Goal: Use online tool/utility: Utilize a website feature to perform a specific function

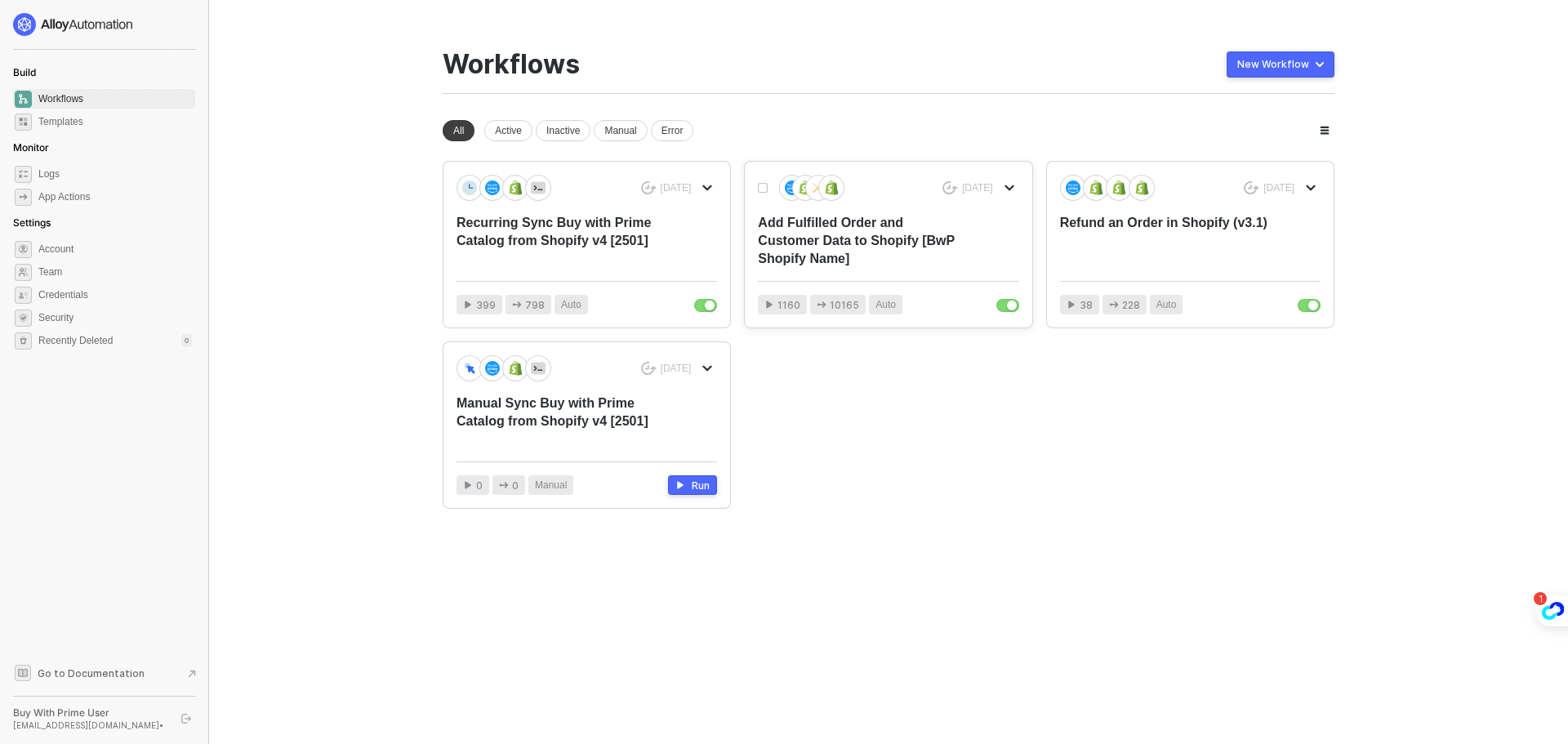
click at [888, 231] on div "Add Fulfilled Order and Customer Data to Shopify [BwP Shopify Name]" at bounding box center [862, 240] width 208 height 54
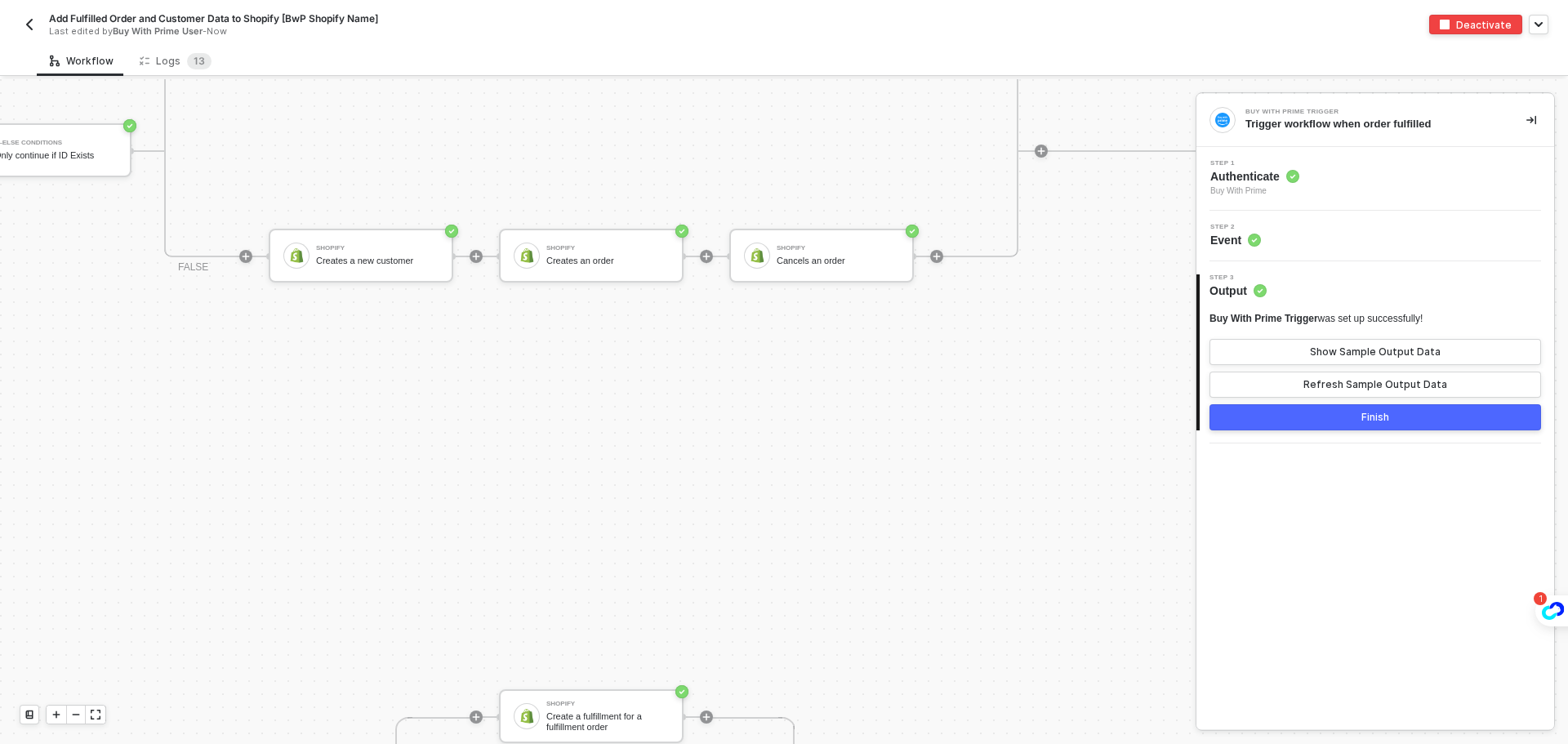
scroll to position [1801, 1167]
click at [540, 256] on div "Shopify Creates an order" at bounding box center [601, 256] width 129 height 31
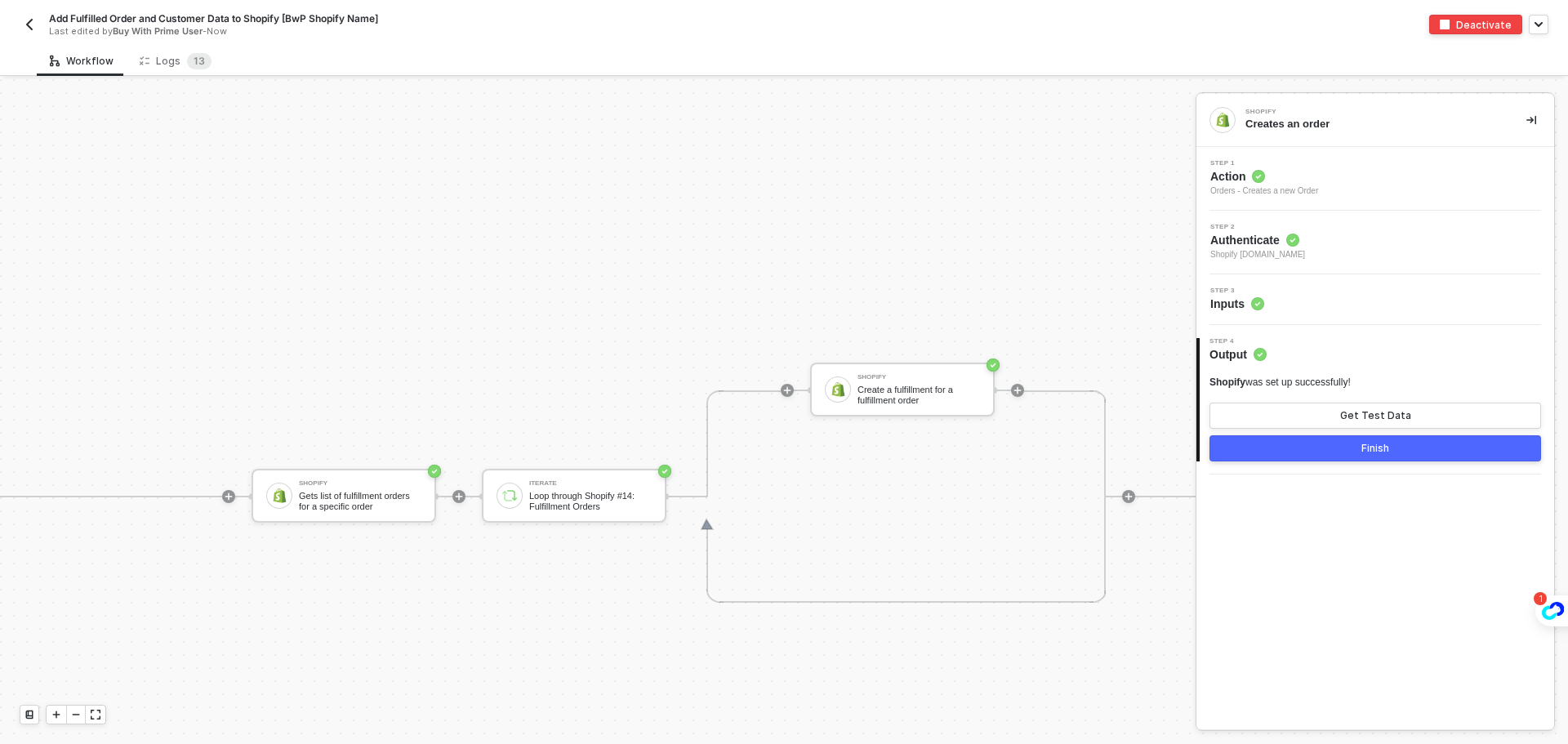
scroll to position [2128, 860]
click at [917, 378] on div "Shopify" at bounding box center [910, 378] width 122 height 7
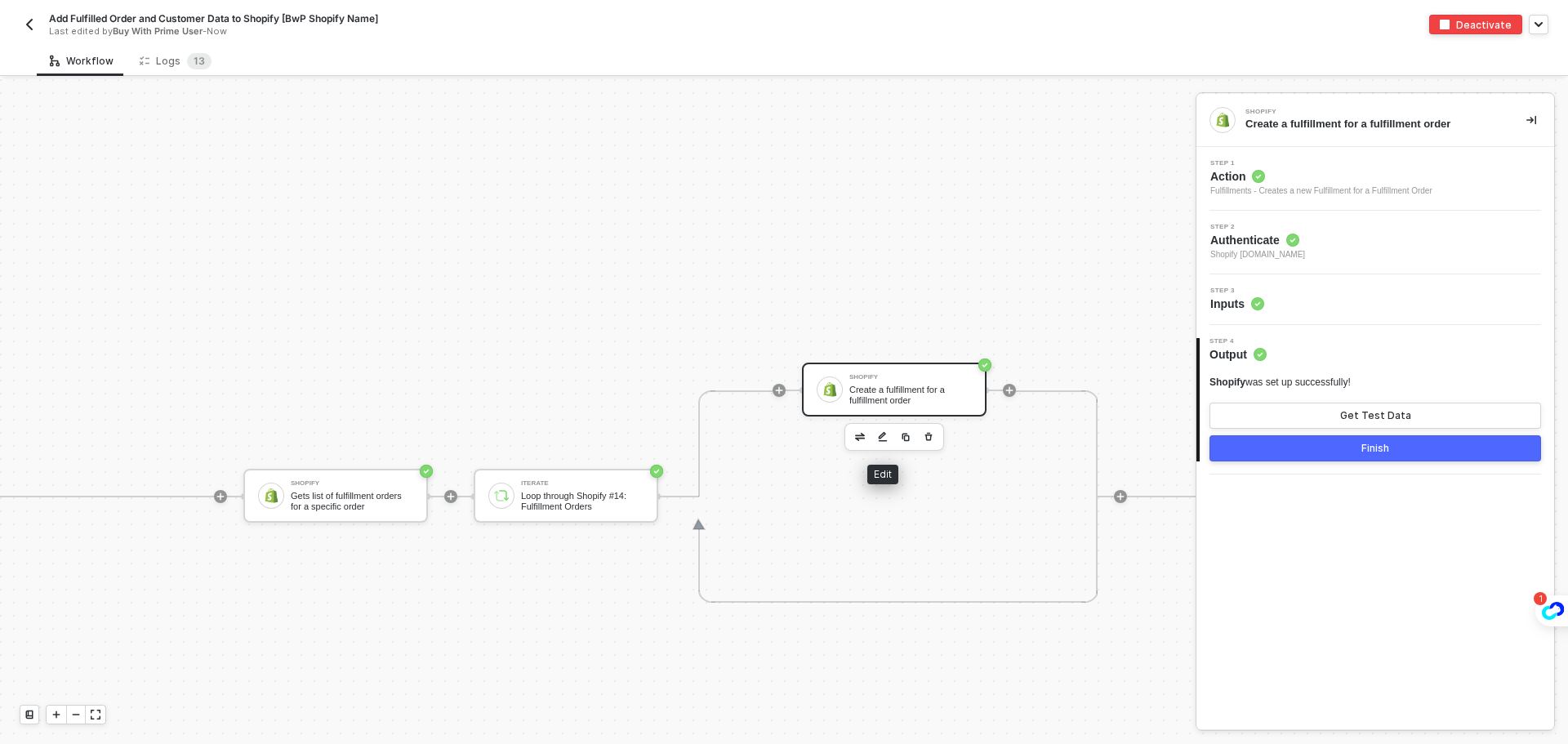
click at [887, 437] on button "button" at bounding box center [883, 437] width 20 height 20
click at [1243, 301] on span "Inputs" at bounding box center [1237, 304] width 54 height 16
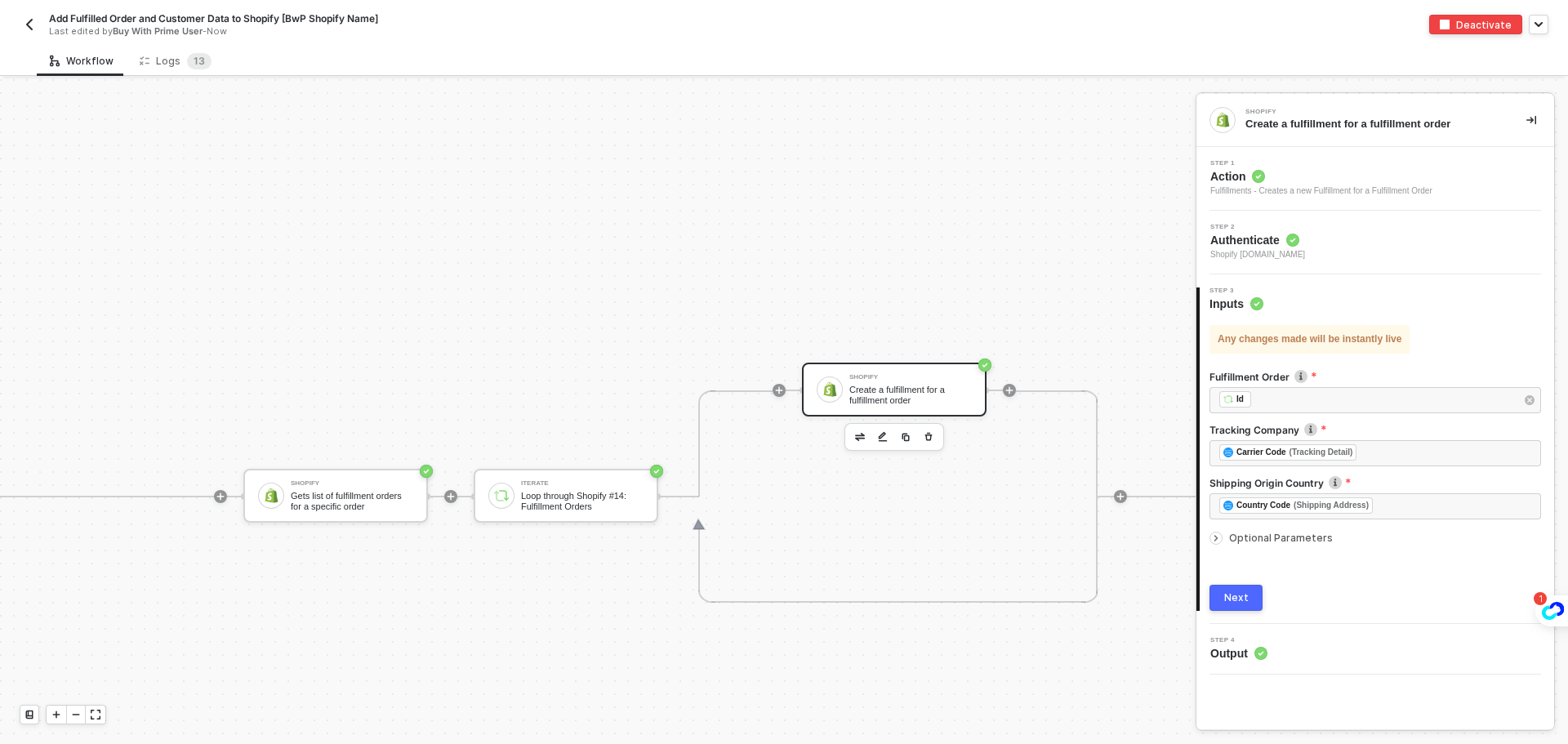
click at [1284, 540] on span "Optional Parameters" at bounding box center [1281, 537] width 103 height 12
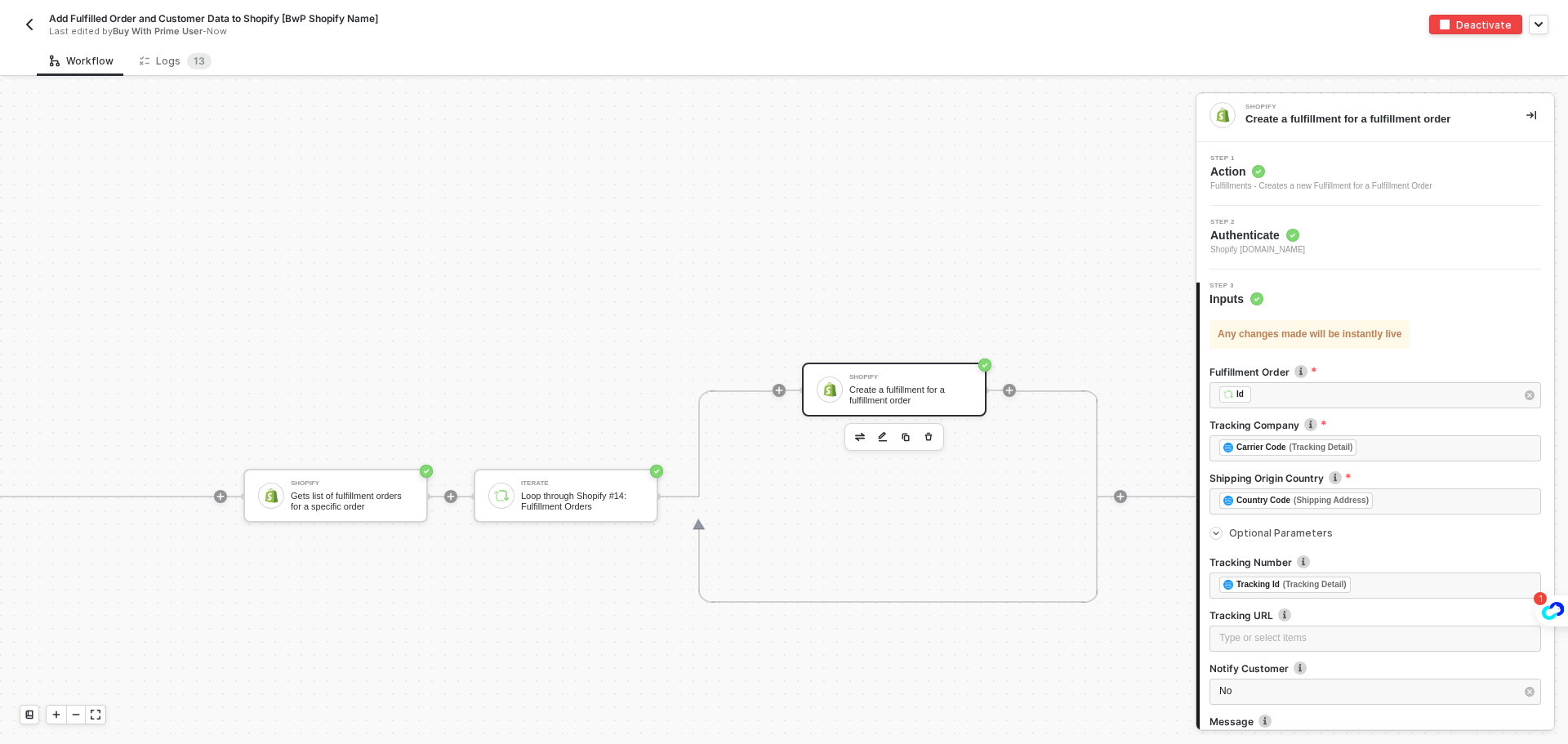
scroll to position [0, 0]
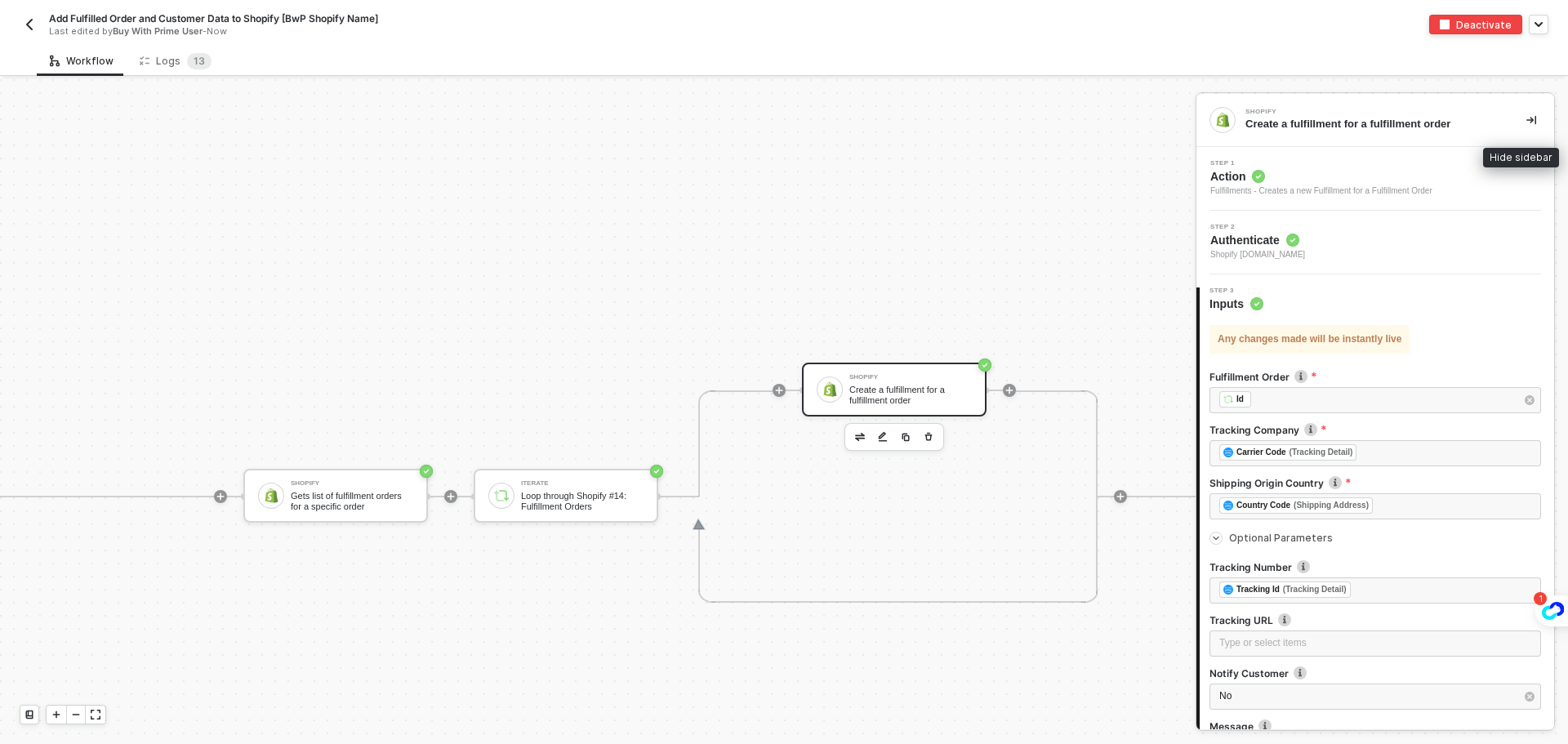
click at [1524, 118] on button "button" at bounding box center [1531, 120] width 20 height 20
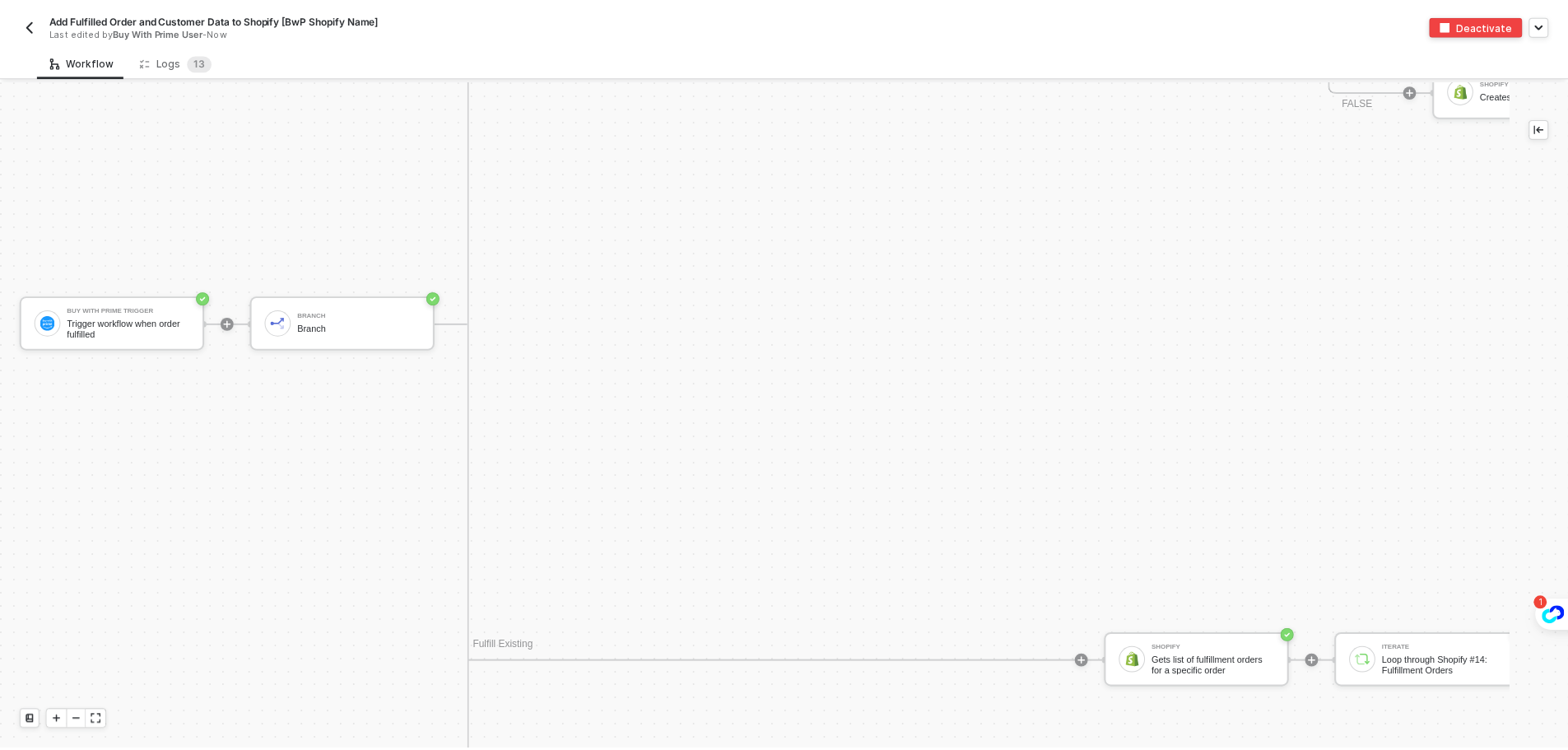
scroll to position [1980, 0]
click at [181, 53] on div "Logs 1 3" at bounding box center [177, 61] width 73 height 17
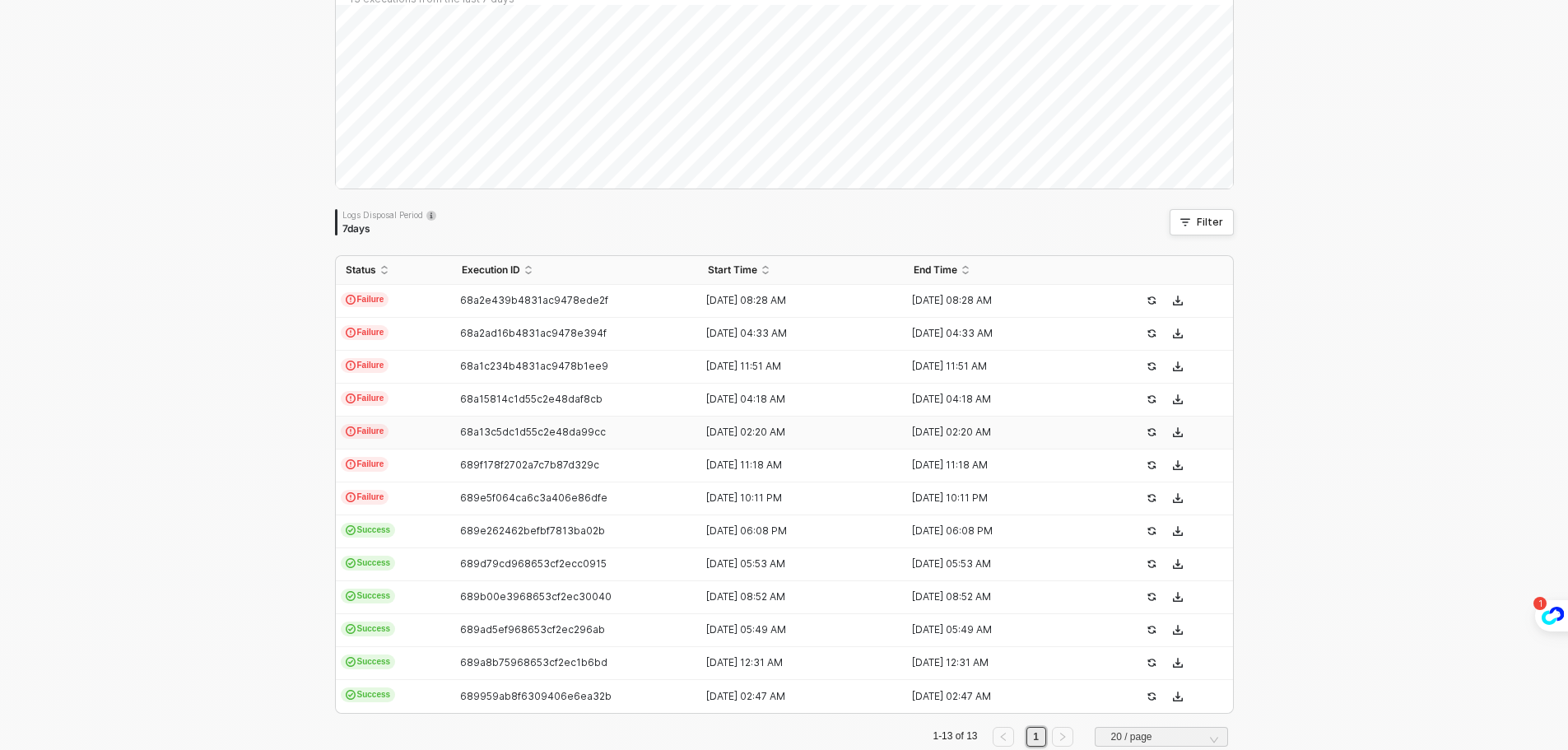
scroll to position [165, 0]
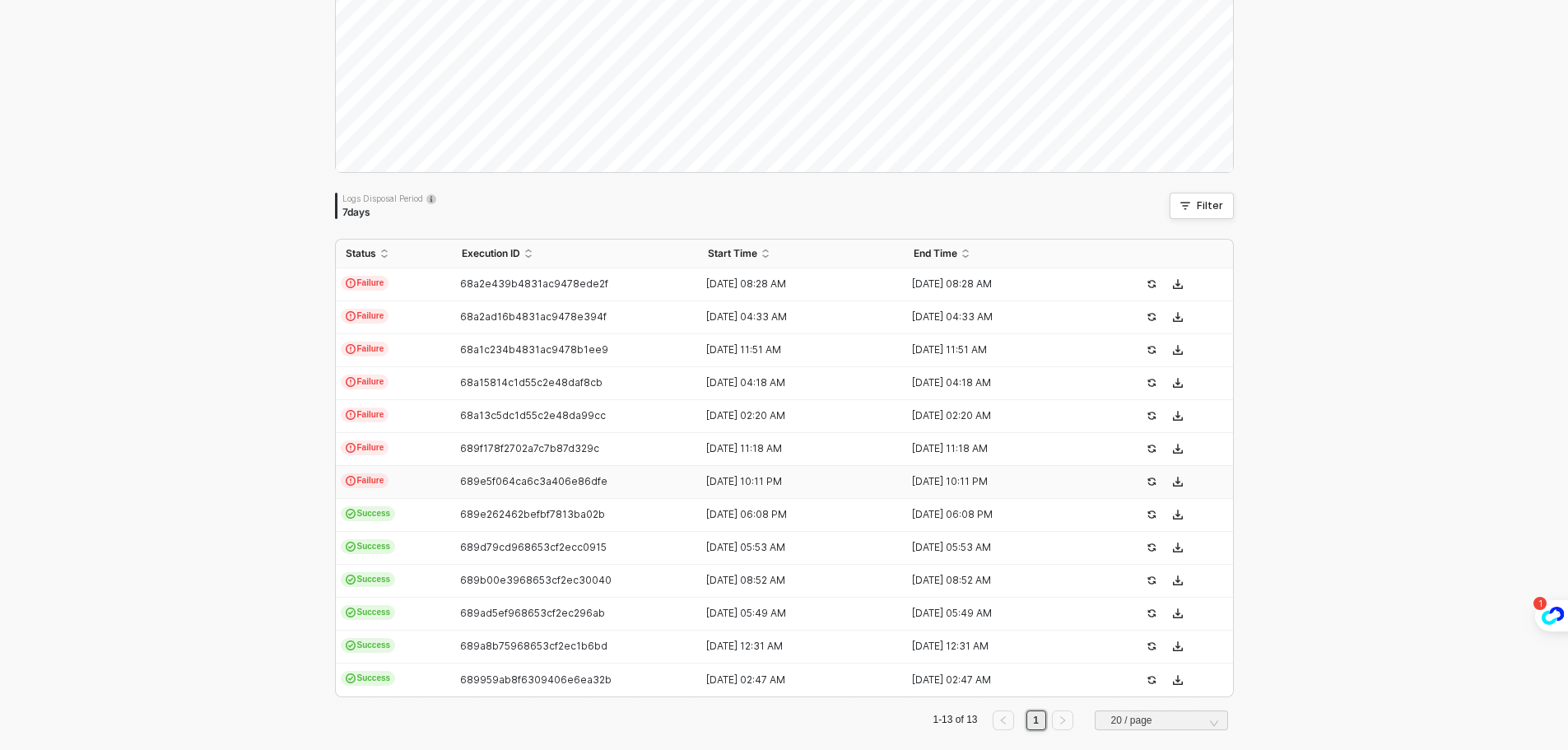
click at [475, 470] on td "689e5f064ca6c3a406e86dfe" at bounding box center [575, 482] width 247 height 33
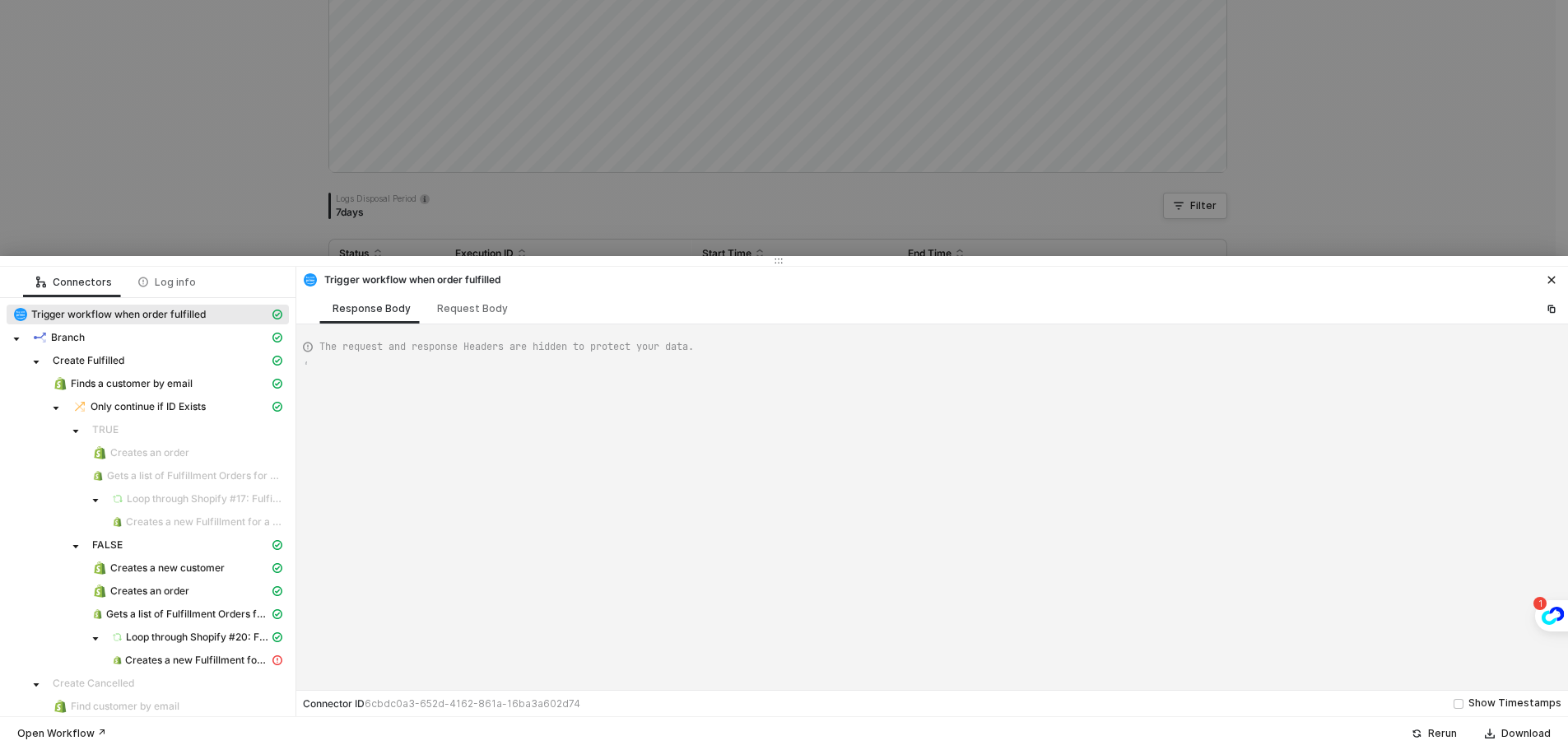
type textarea "{ "json": { "id": "322-35G5-Q7CAEB", "orderState": { "createdAt": "2025-08-14T1…"
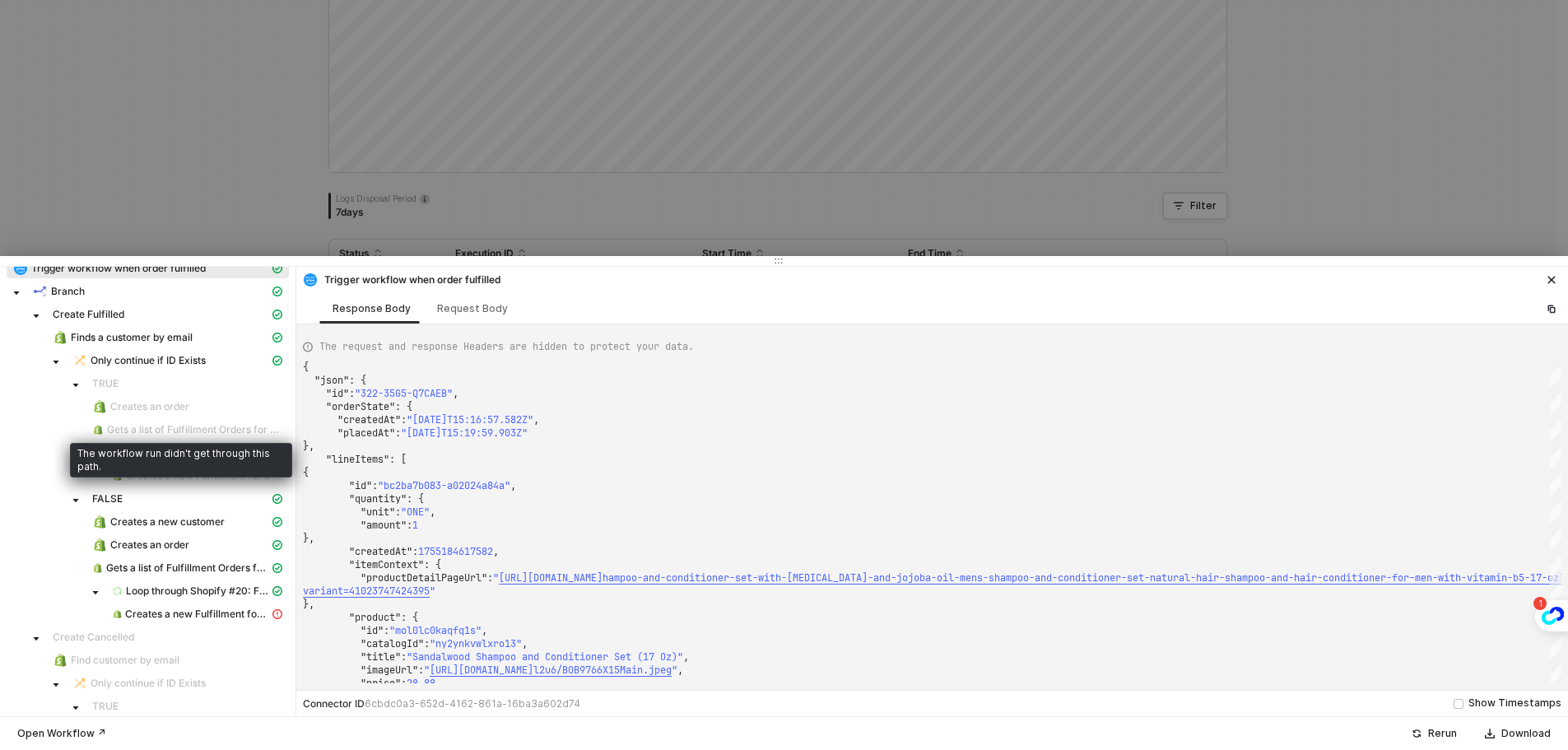
scroll to position [82, 0]
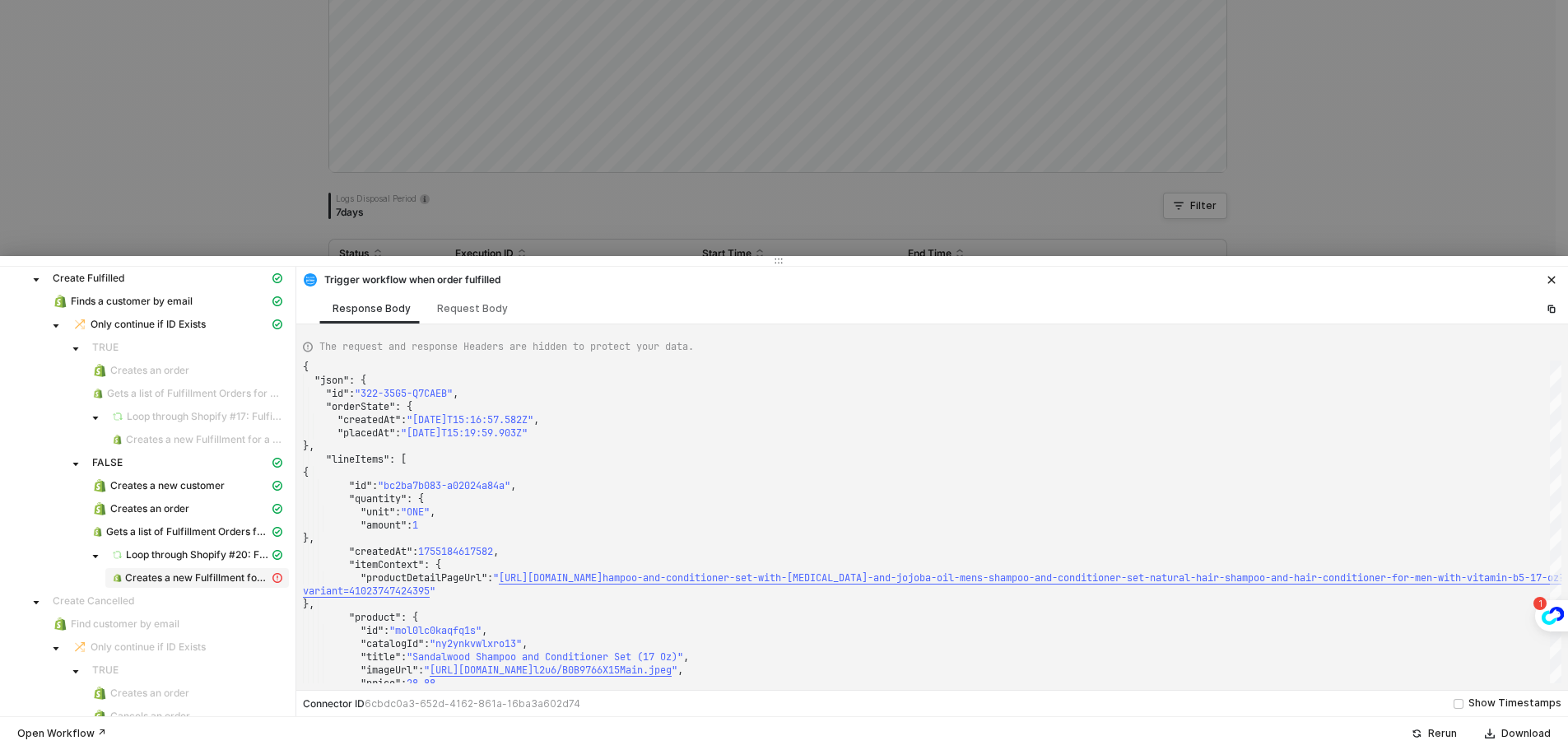
click at [272, 579] on icon "icon-exclamation" at bounding box center [276, 578] width 10 height 10
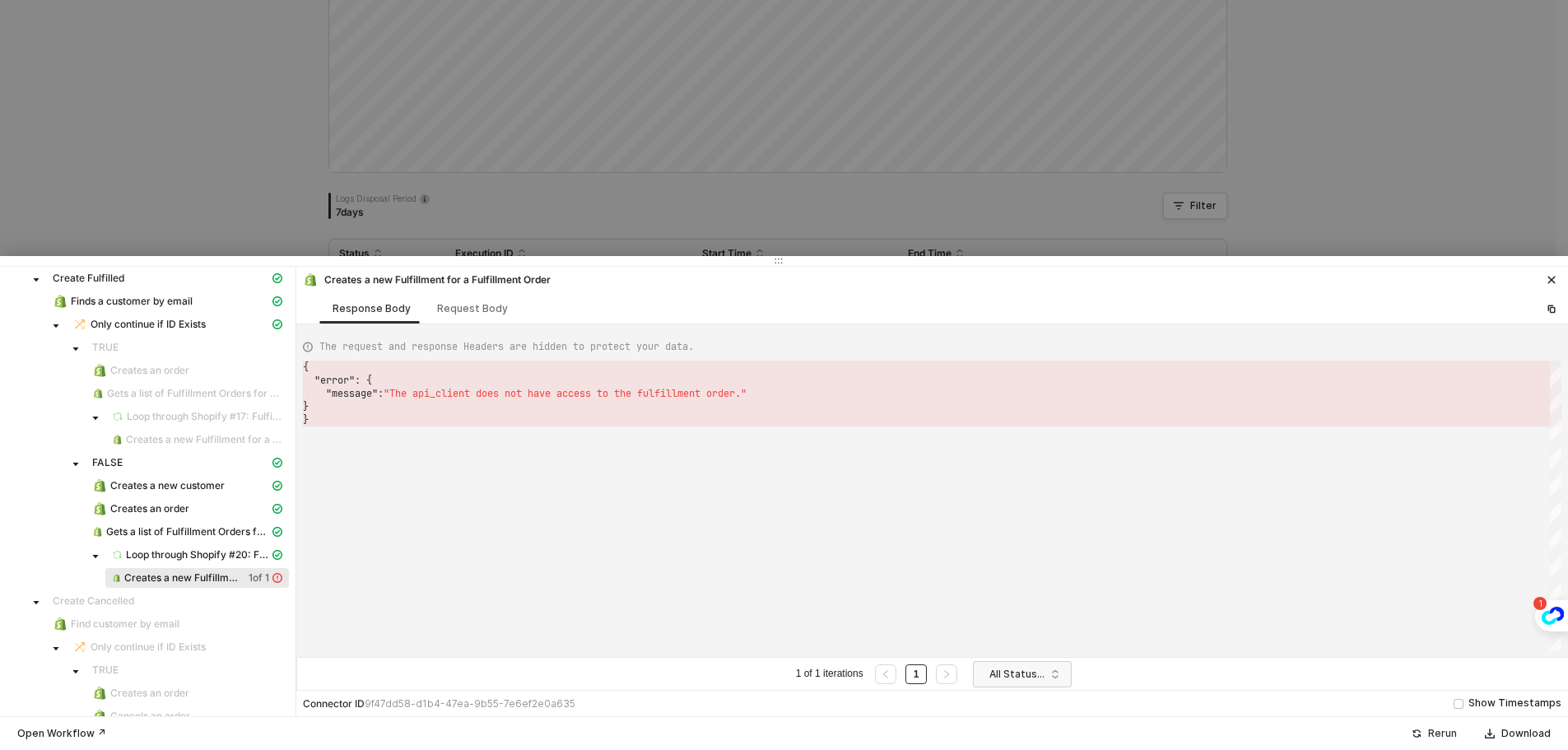
click at [1417, 728] on button "Rerun" at bounding box center [1434, 733] width 66 height 20
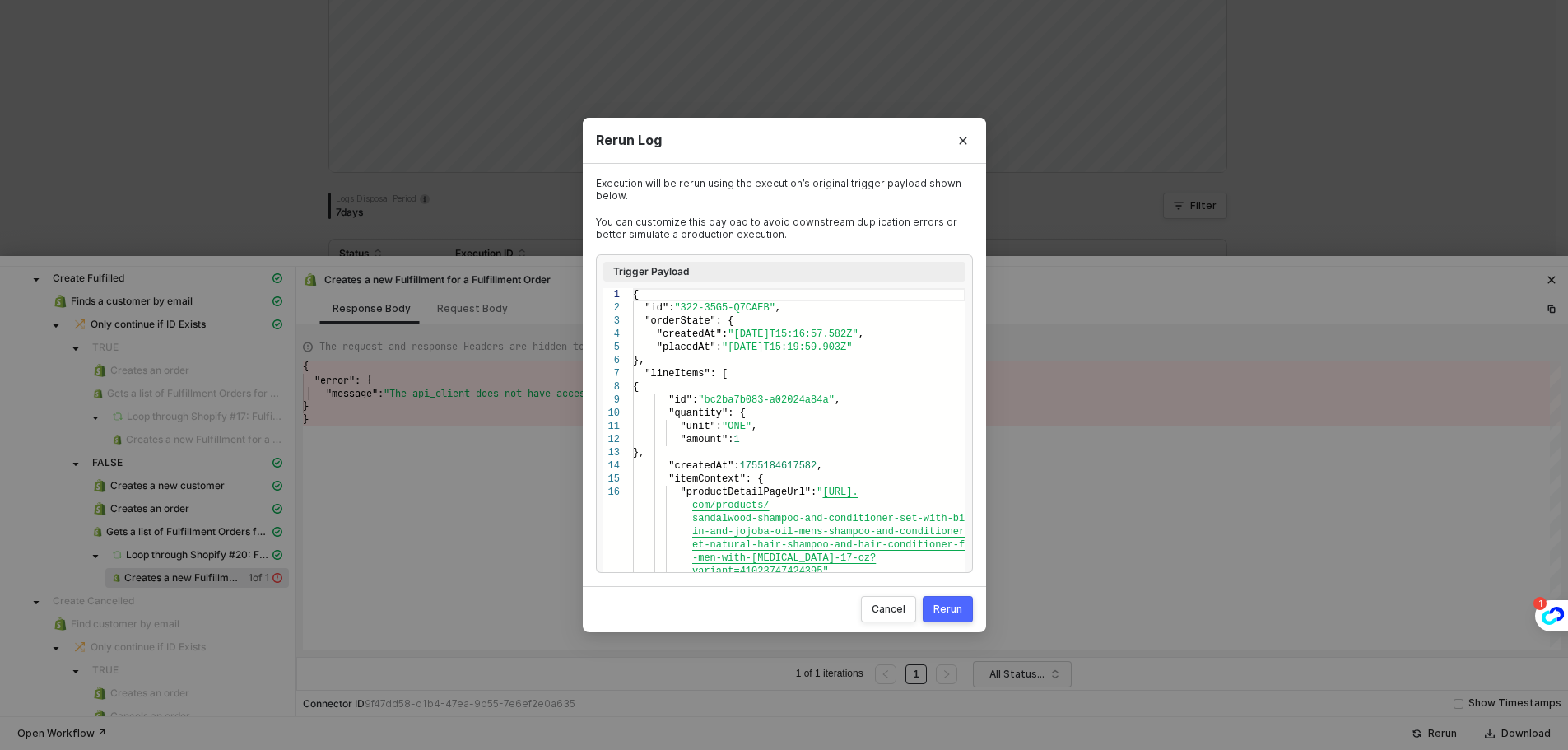
click at [954, 609] on div "Rerun" at bounding box center [948, 609] width 29 height 13
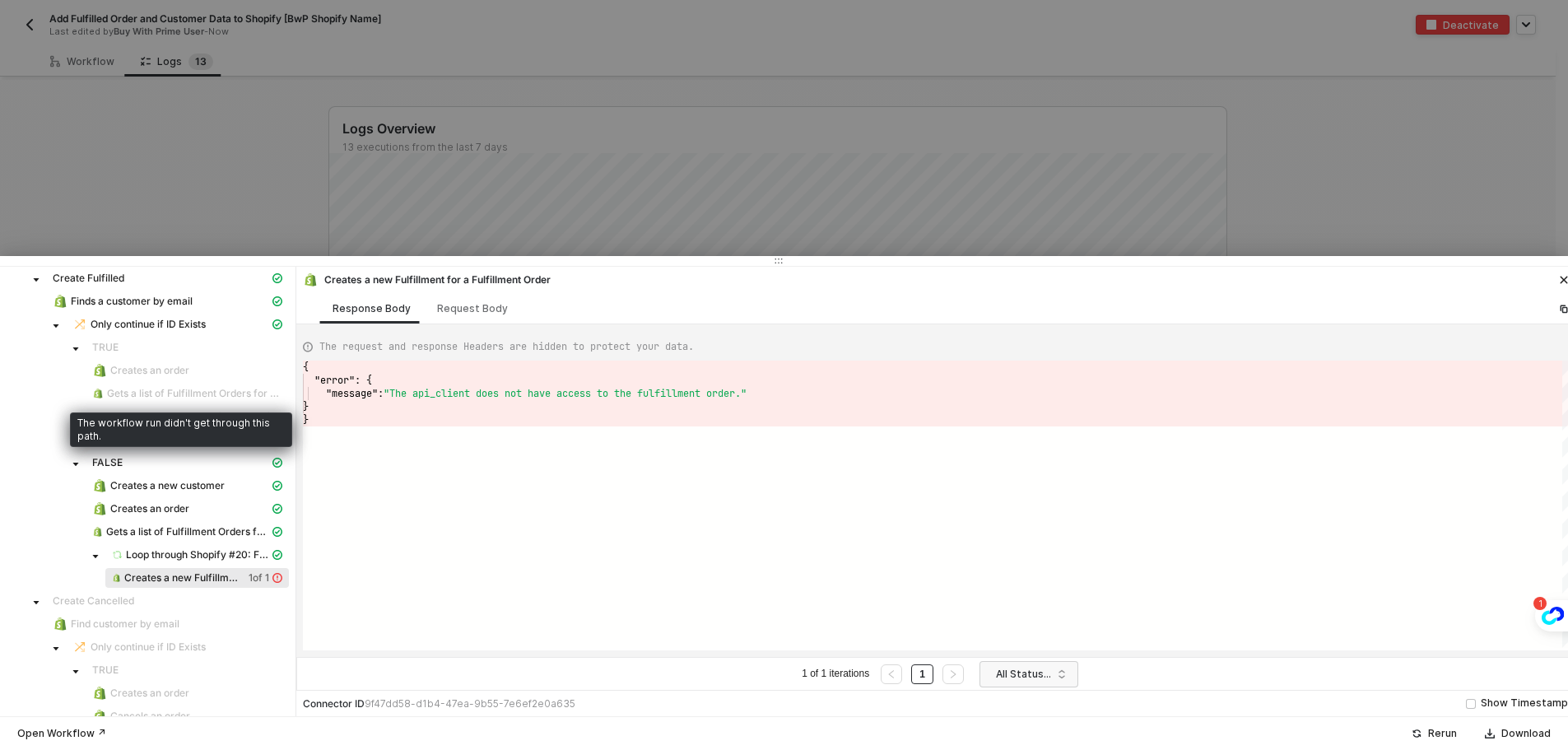
scroll to position [0, 0]
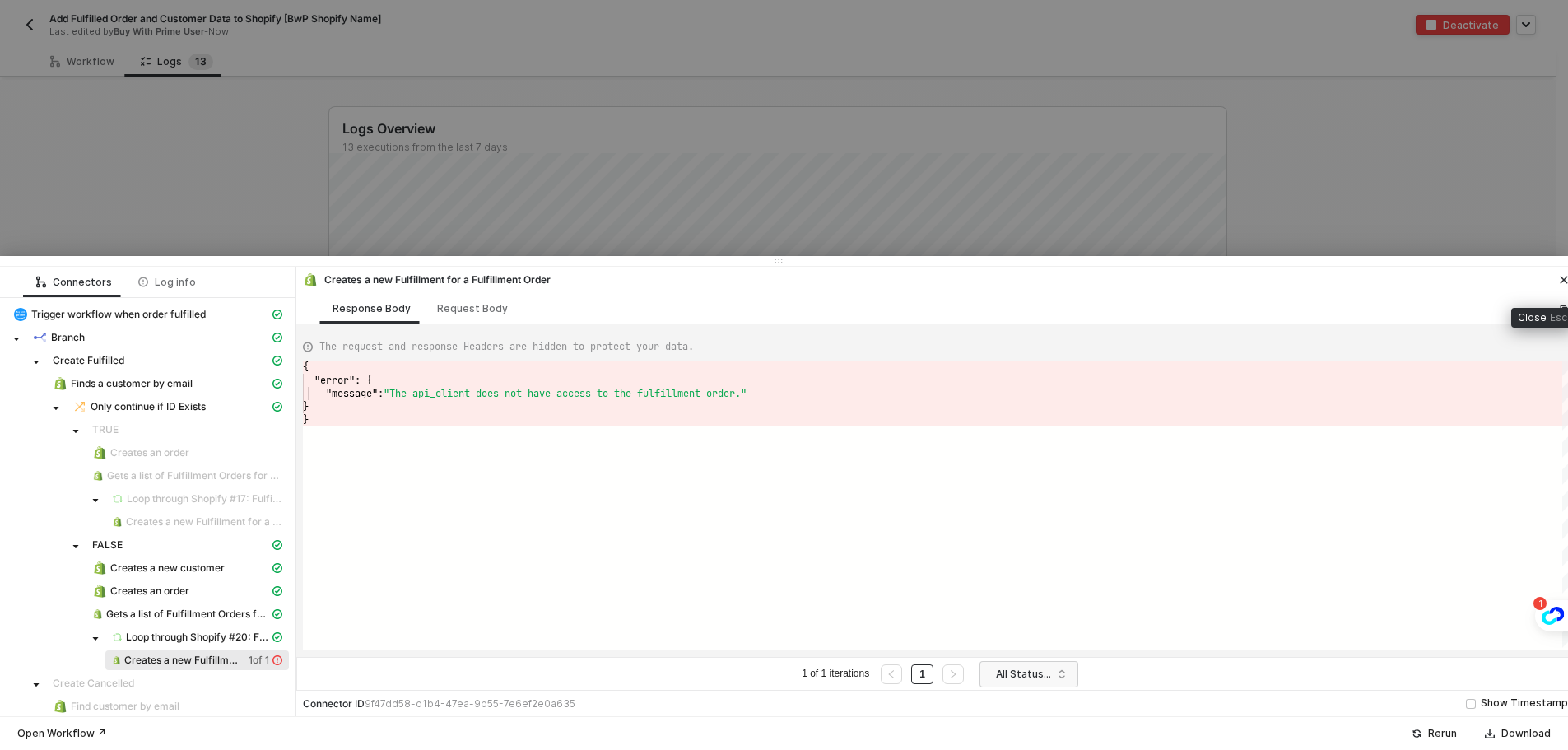
click at [1560, 278] on icon "icon-close" at bounding box center [1564, 279] width 10 height 10
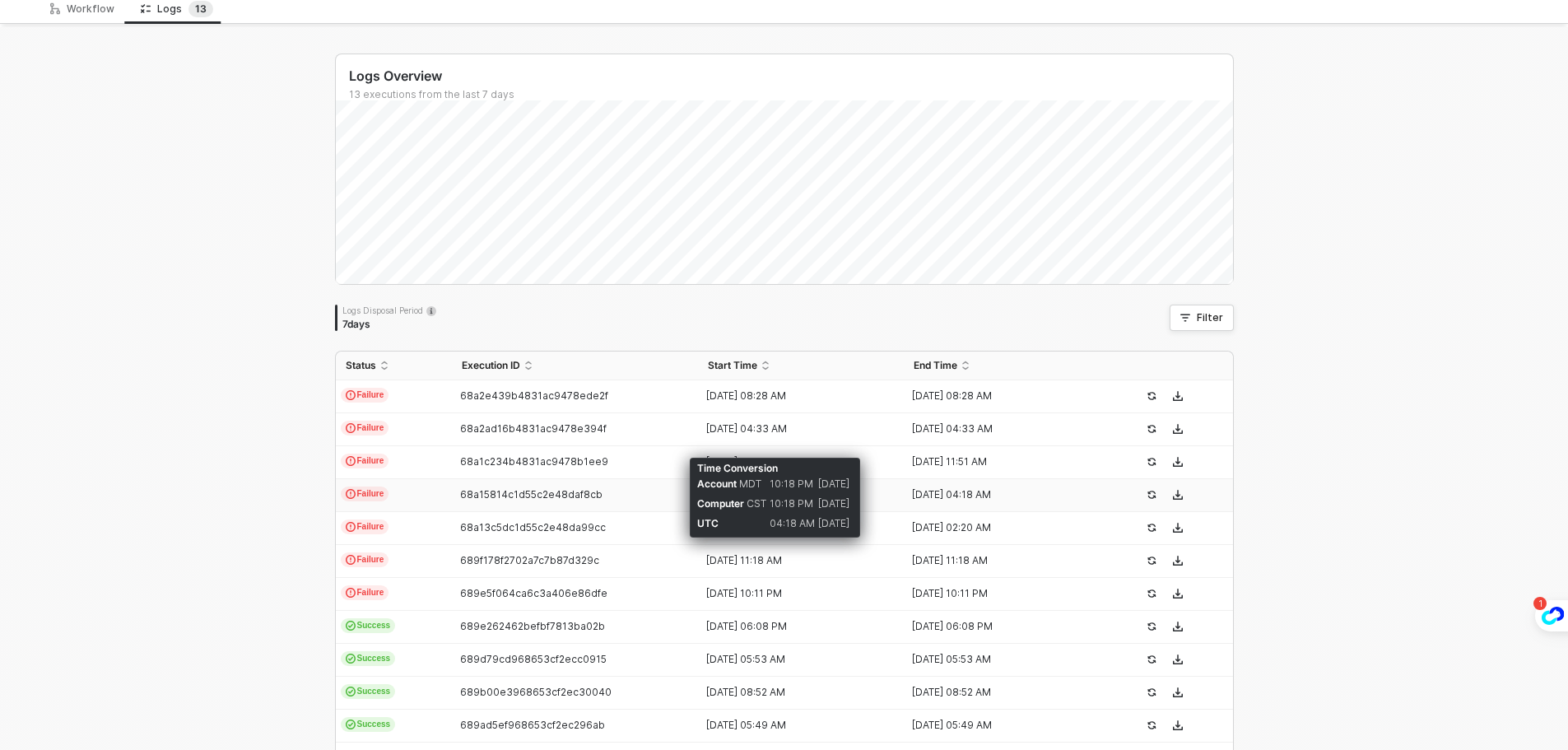
scroll to position [82, 0]
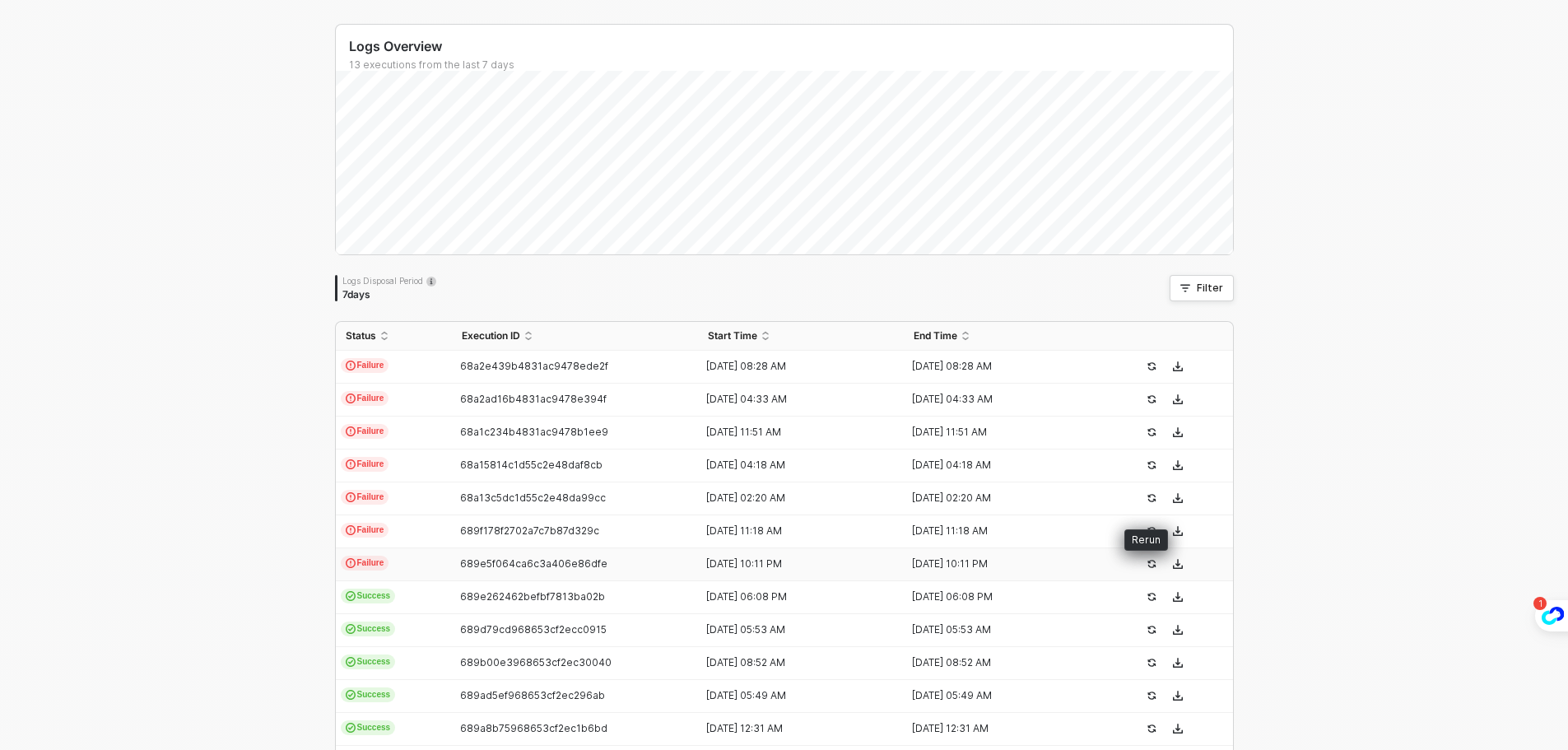
click at [1147, 566] on icon "icon-success-page" at bounding box center [1151, 564] width 8 height 8
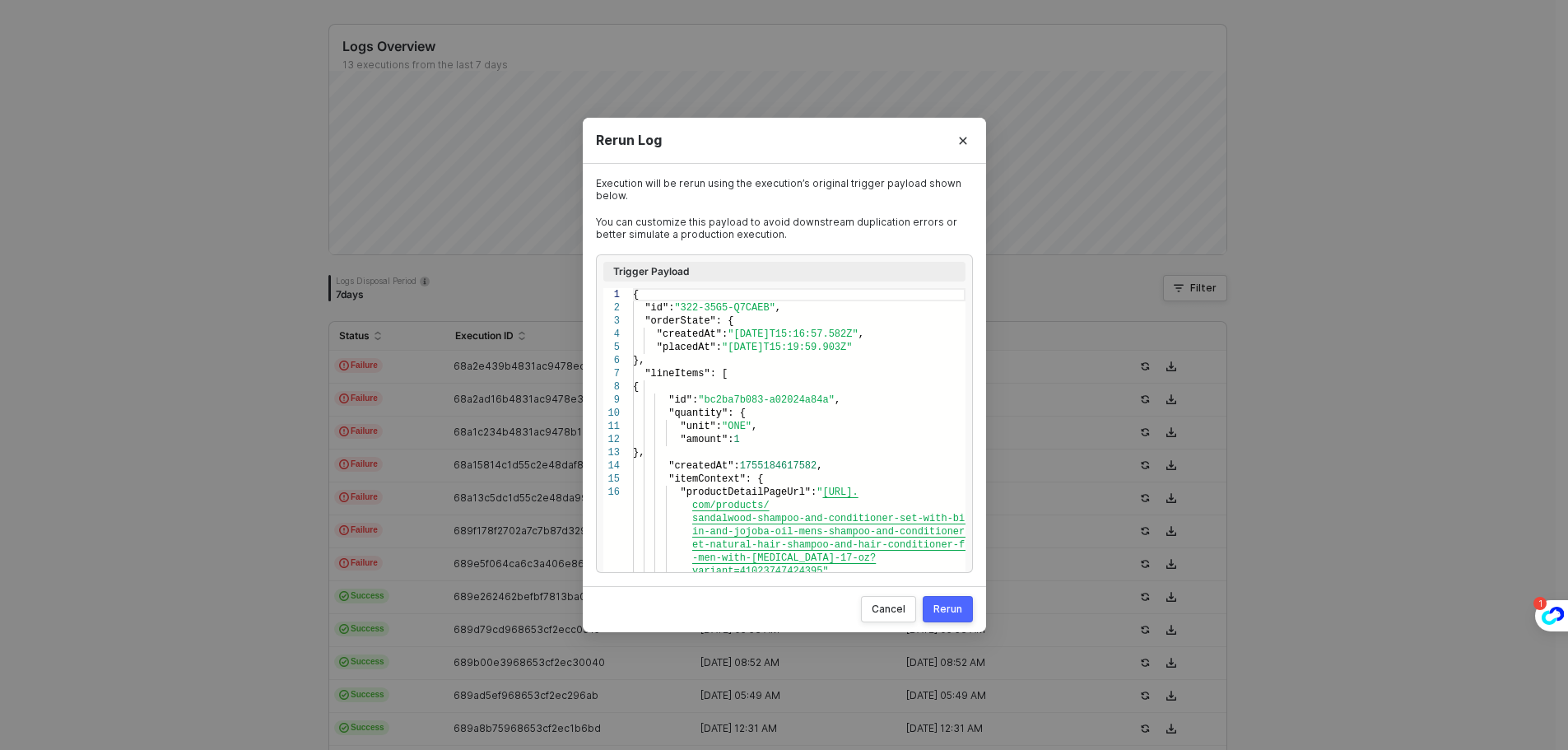
click at [946, 613] on div "Rerun" at bounding box center [948, 609] width 29 height 13
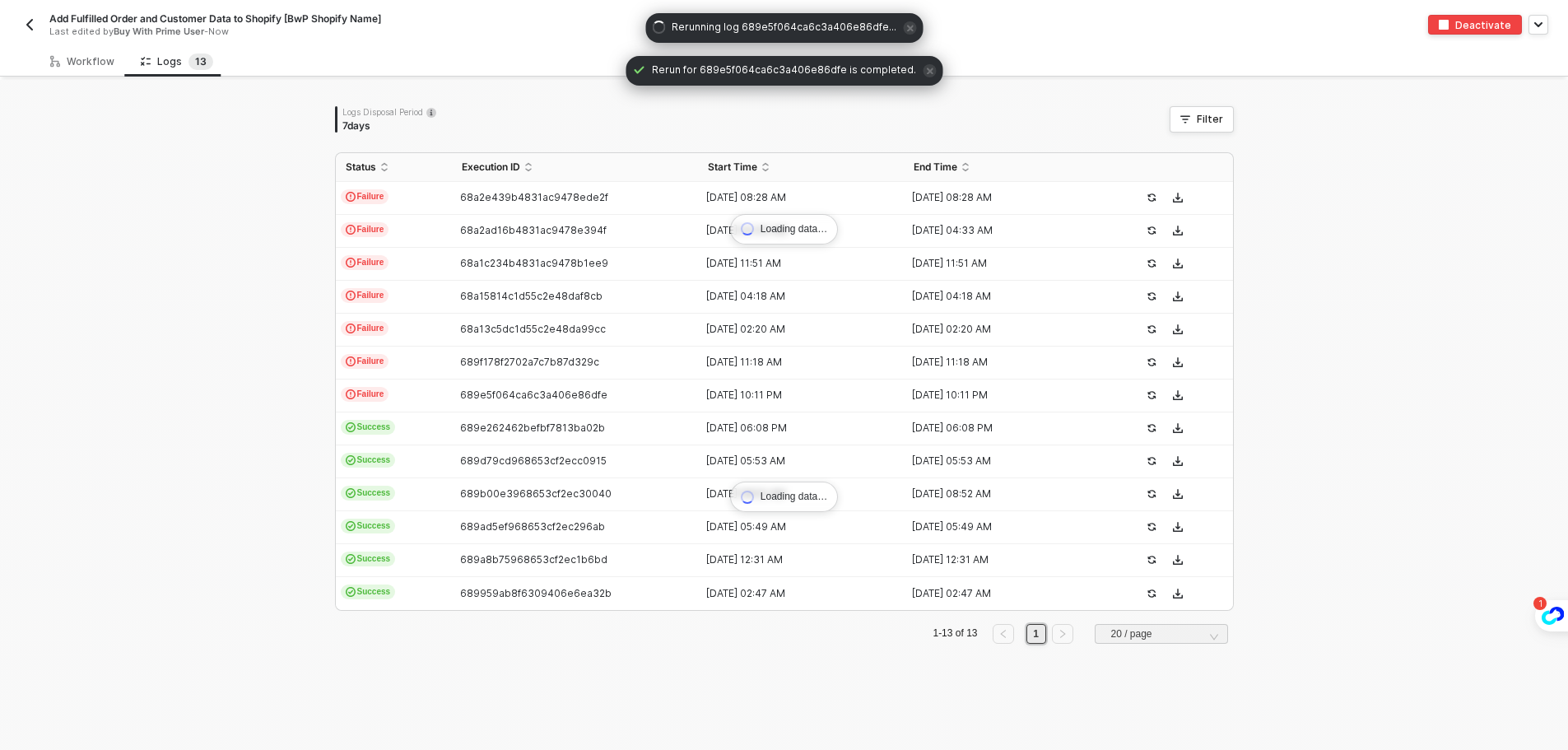
scroll to position [0, 0]
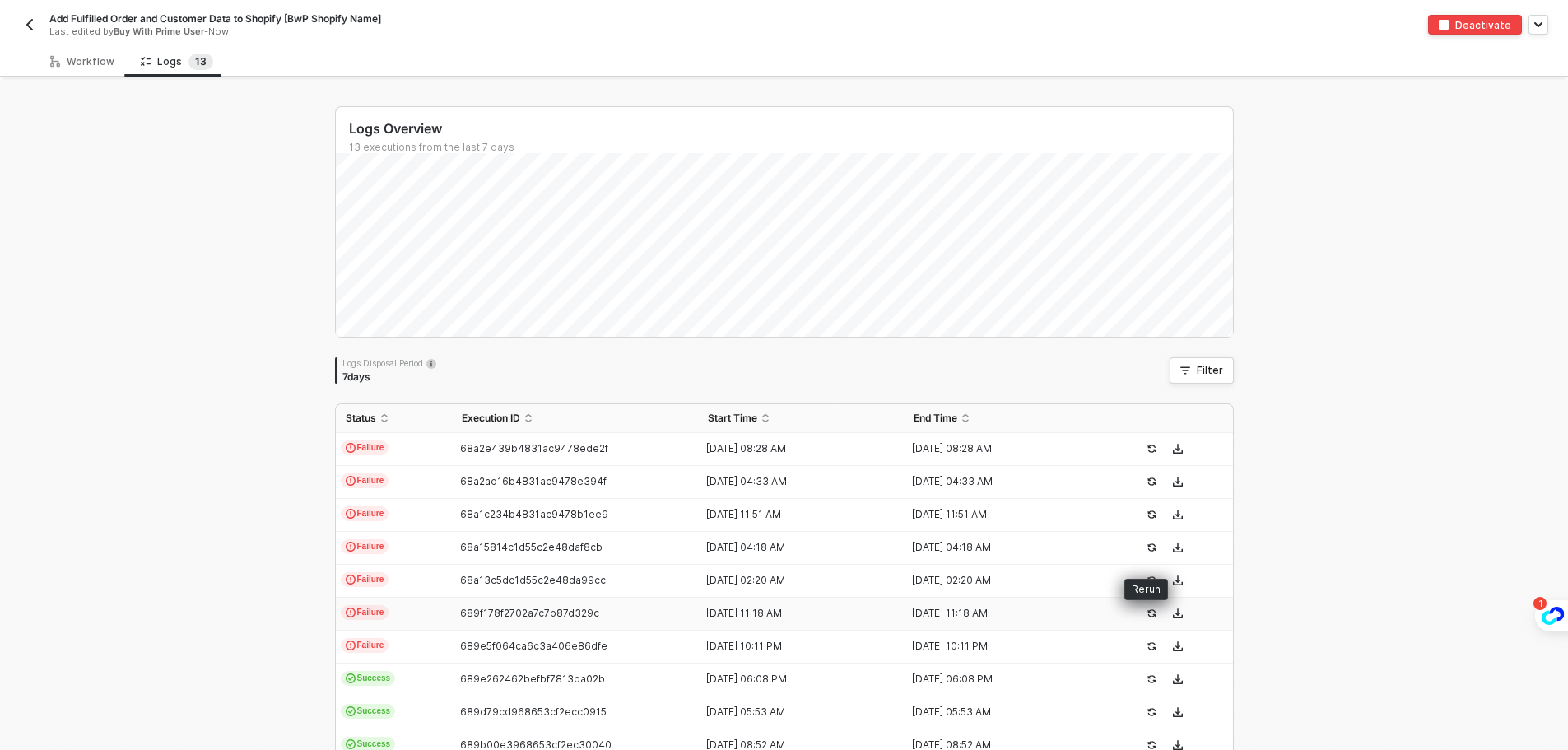
click at [1146, 609] on icon "icon-success-page" at bounding box center [1151, 613] width 10 height 10
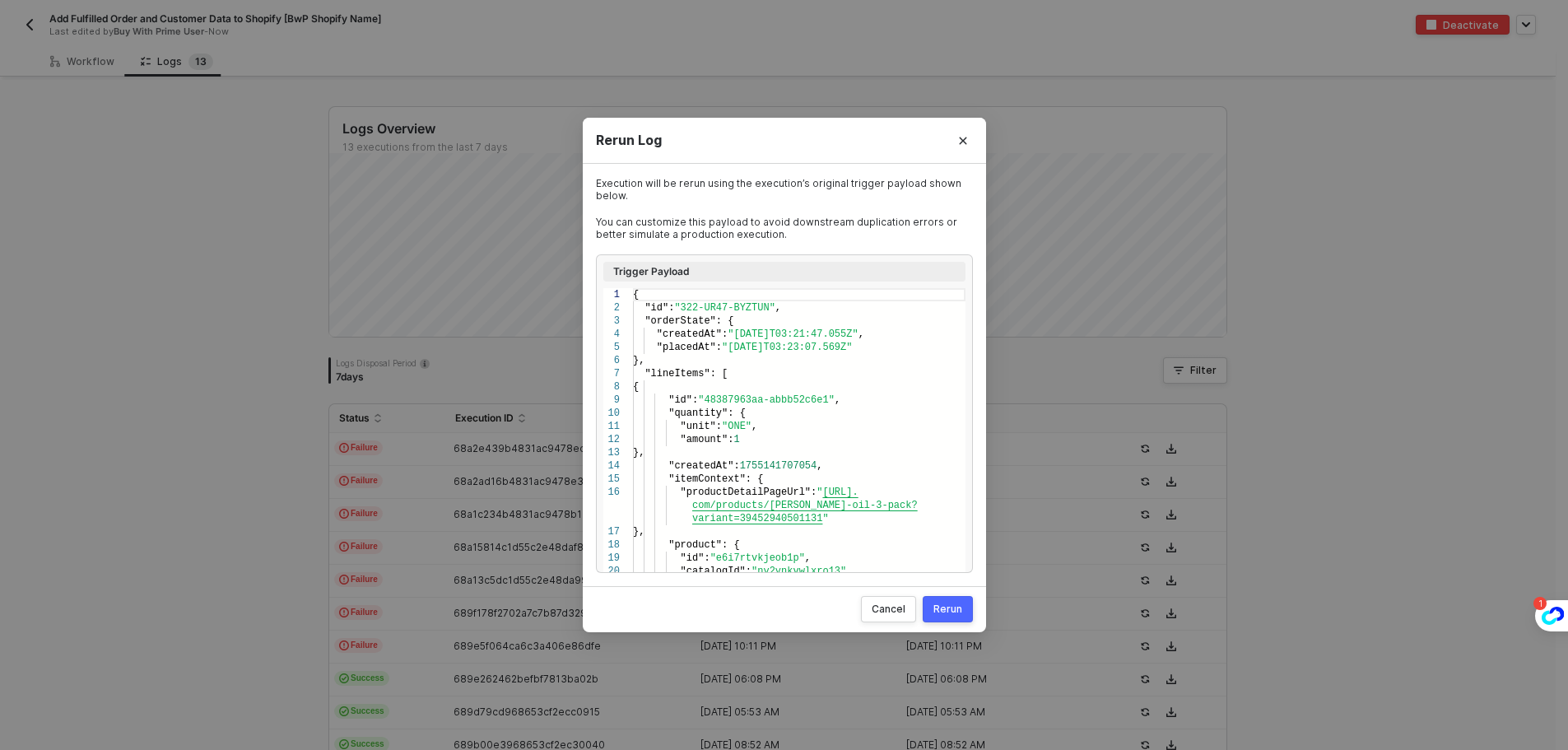
click at [934, 603] on div "Rerun" at bounding box center [948, 609] width 29 height 13
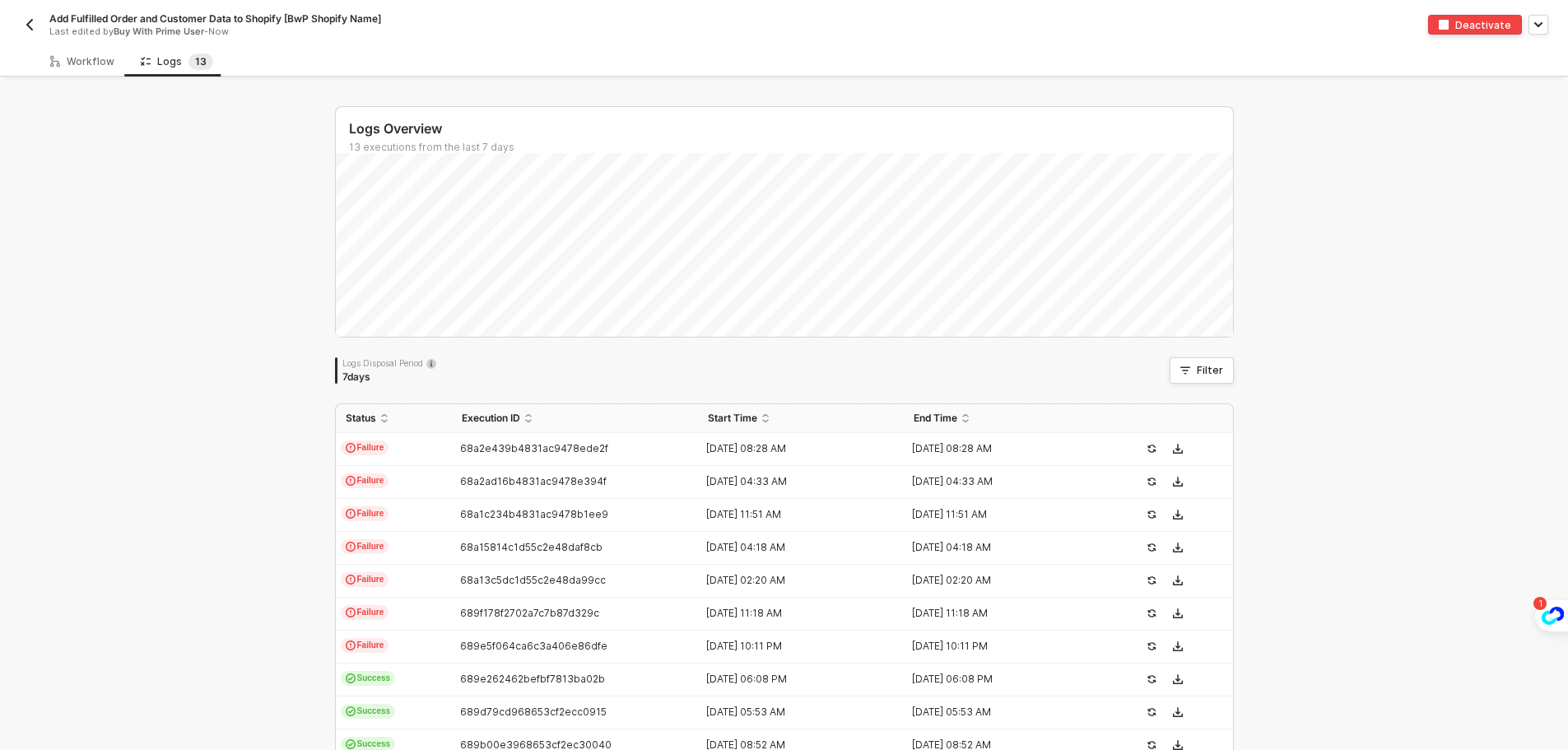
click at [36, 18] on button "button" at bounding box center [30, 25] width 20 height 20
